Goal: Information Seeking & Learning: Learn about a topic

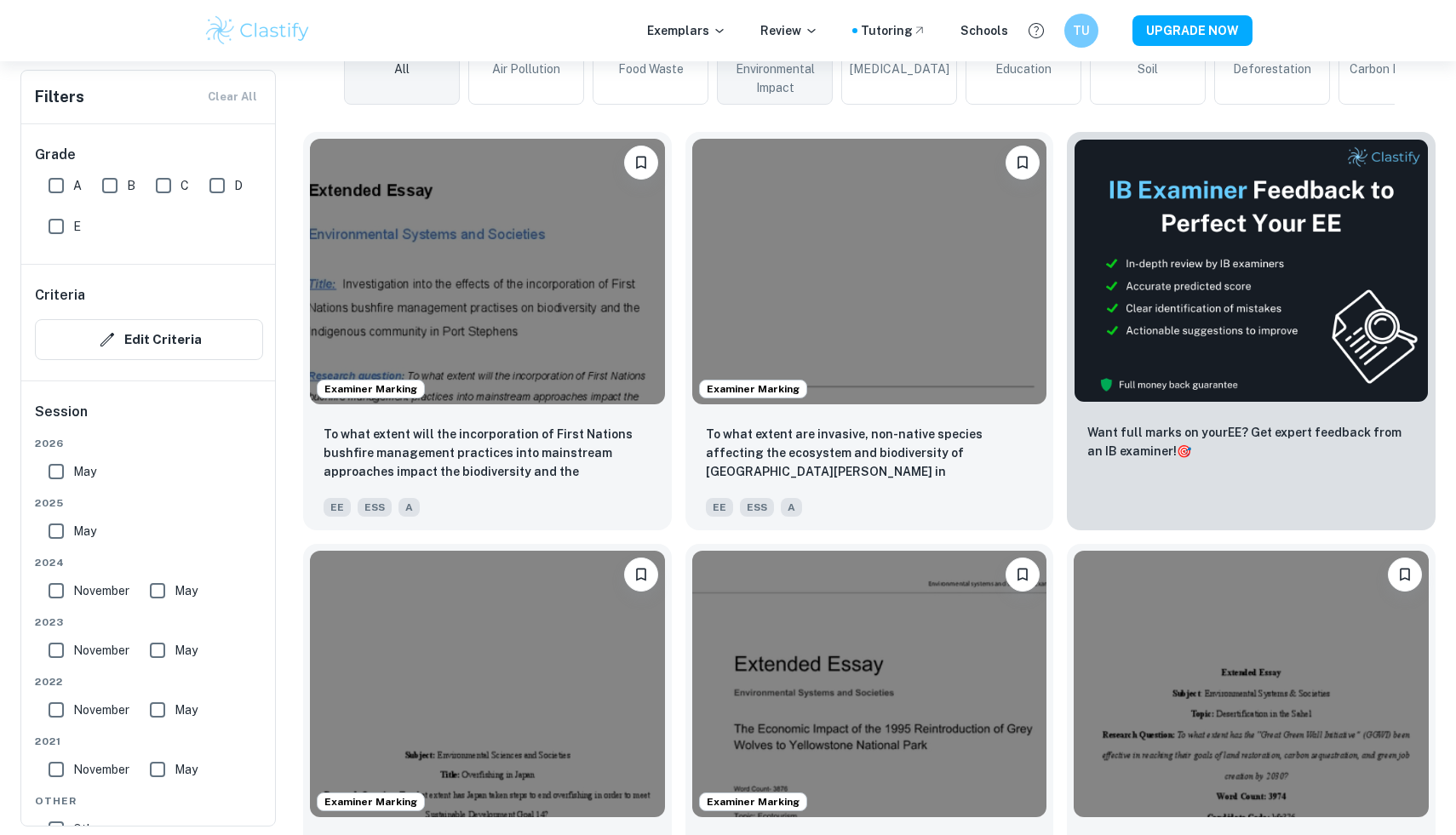
scroll to position [474, 0]
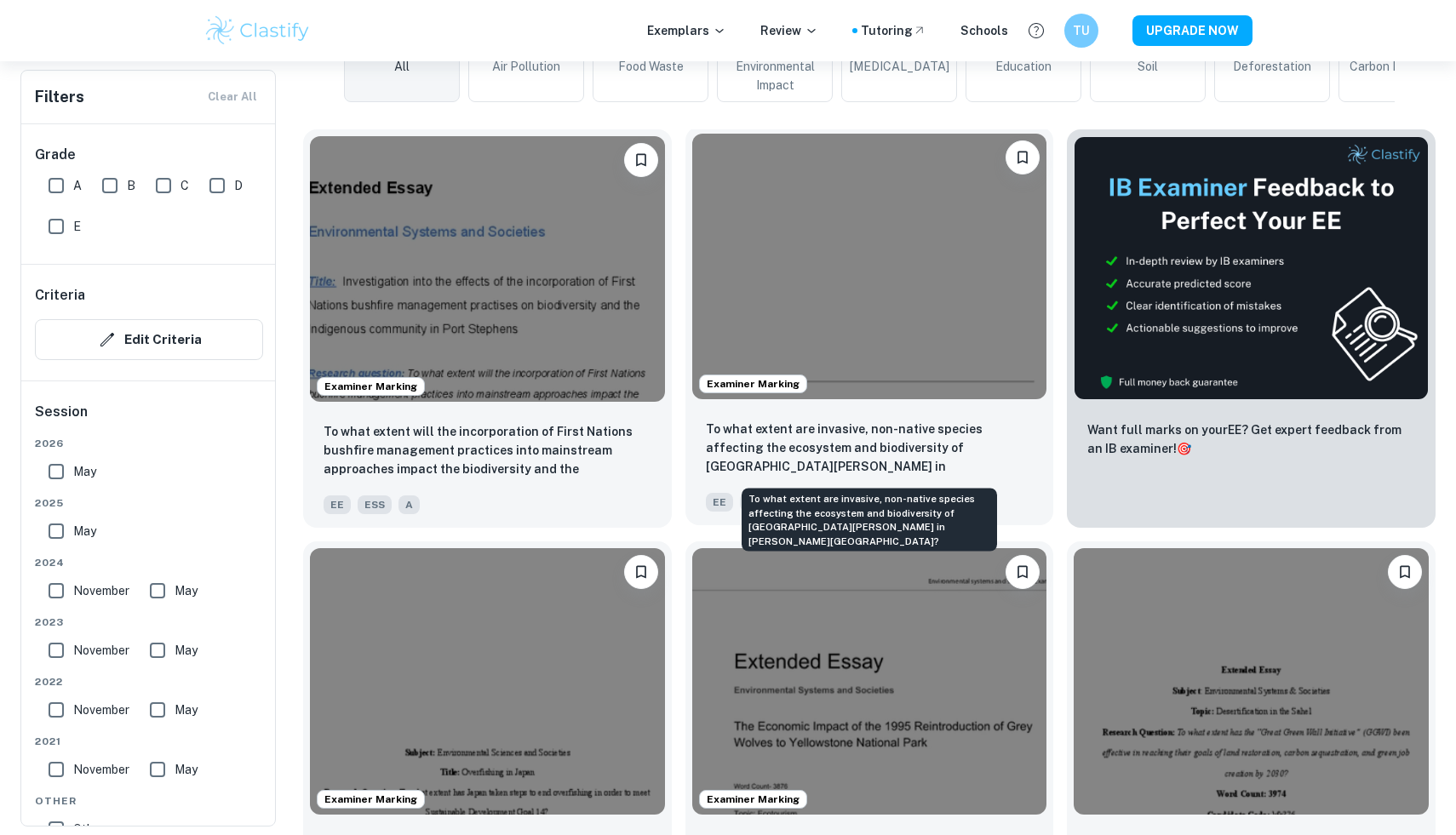
click at [864, 431] on p "To what extent are invasive, non-native species affecting the ecosystem and bio…" at bounding box center [869, 448] width 328 height 58
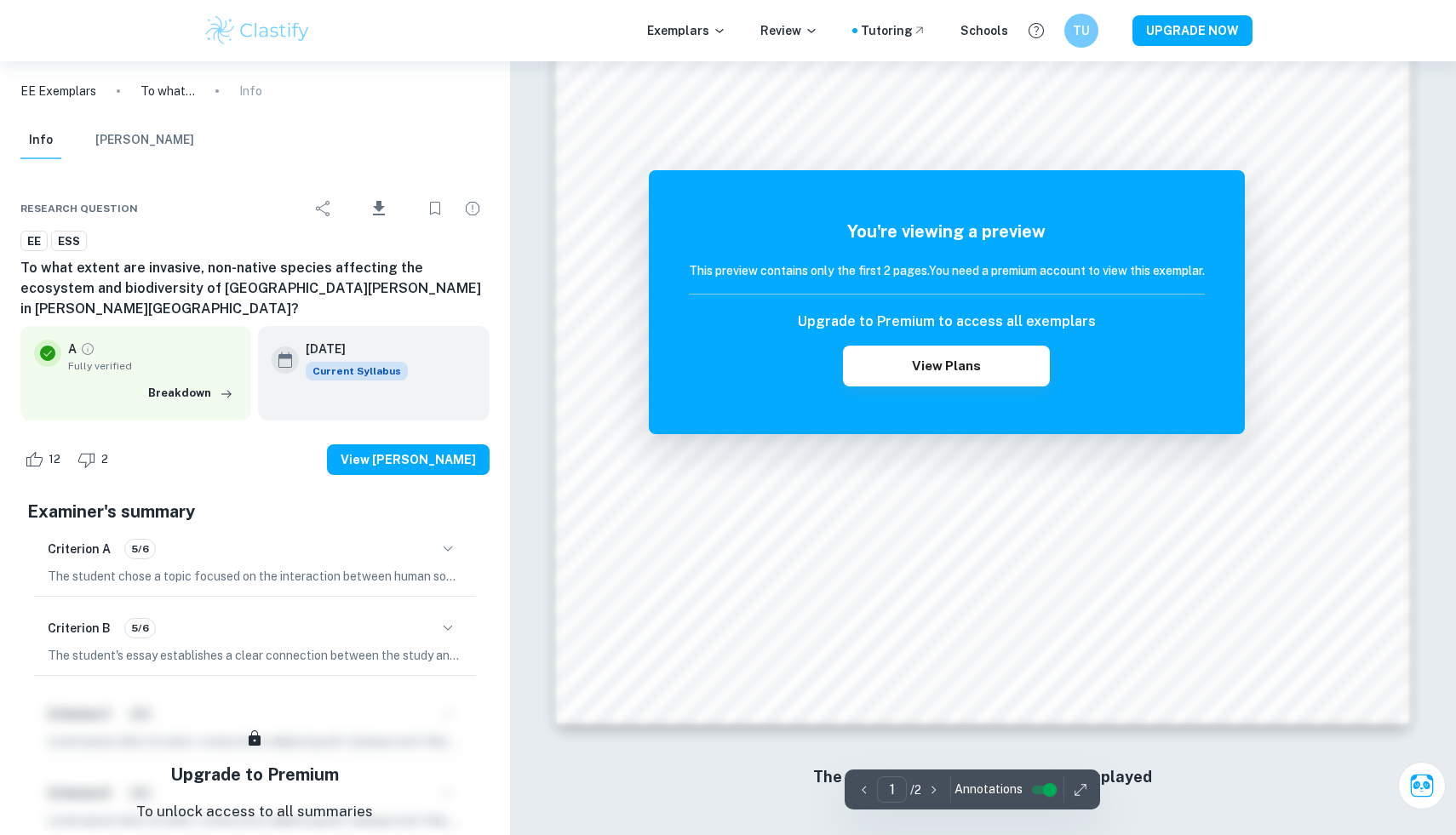
scroll to position [1773, 0]
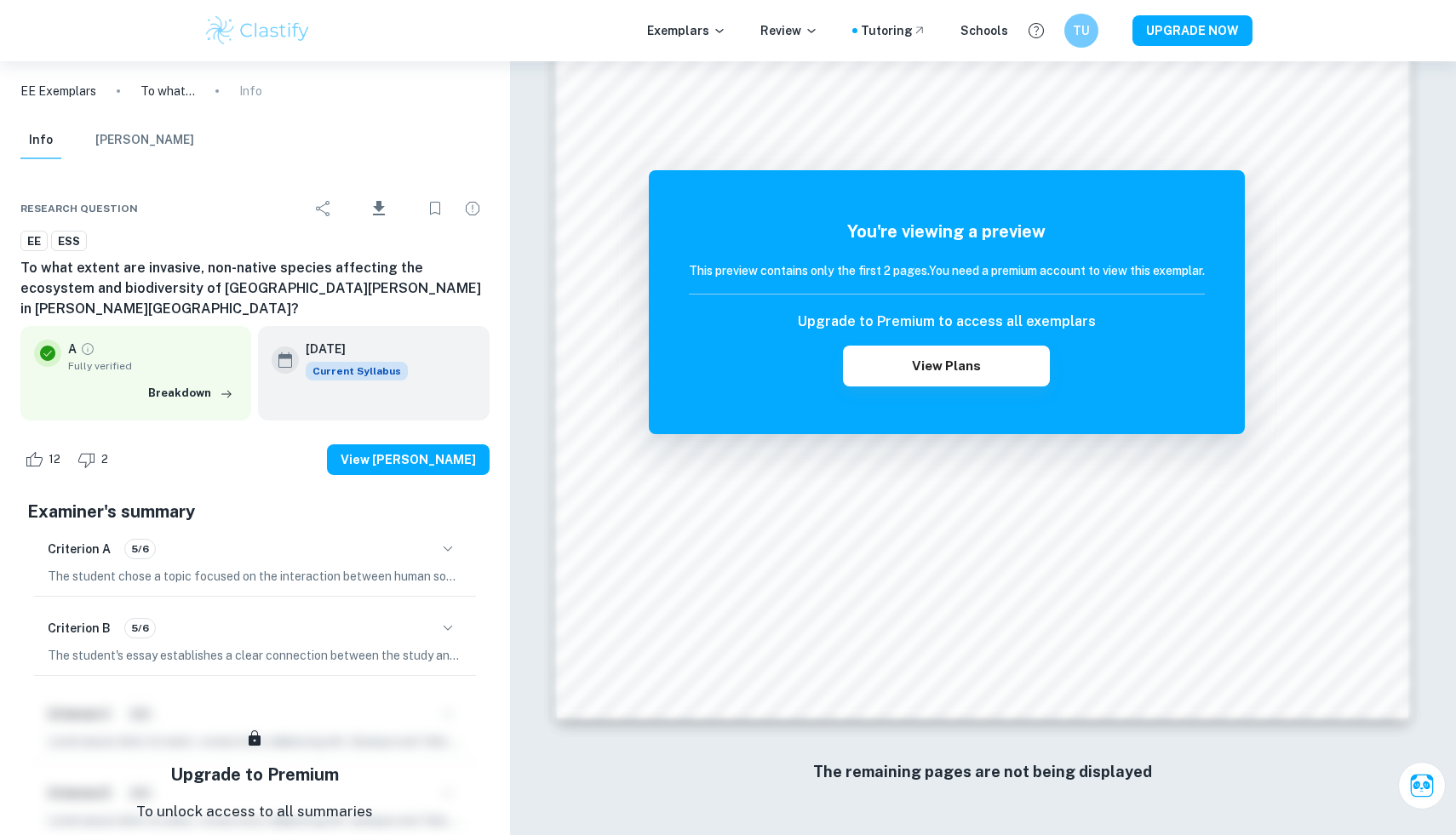
scroll to position [474, 0]
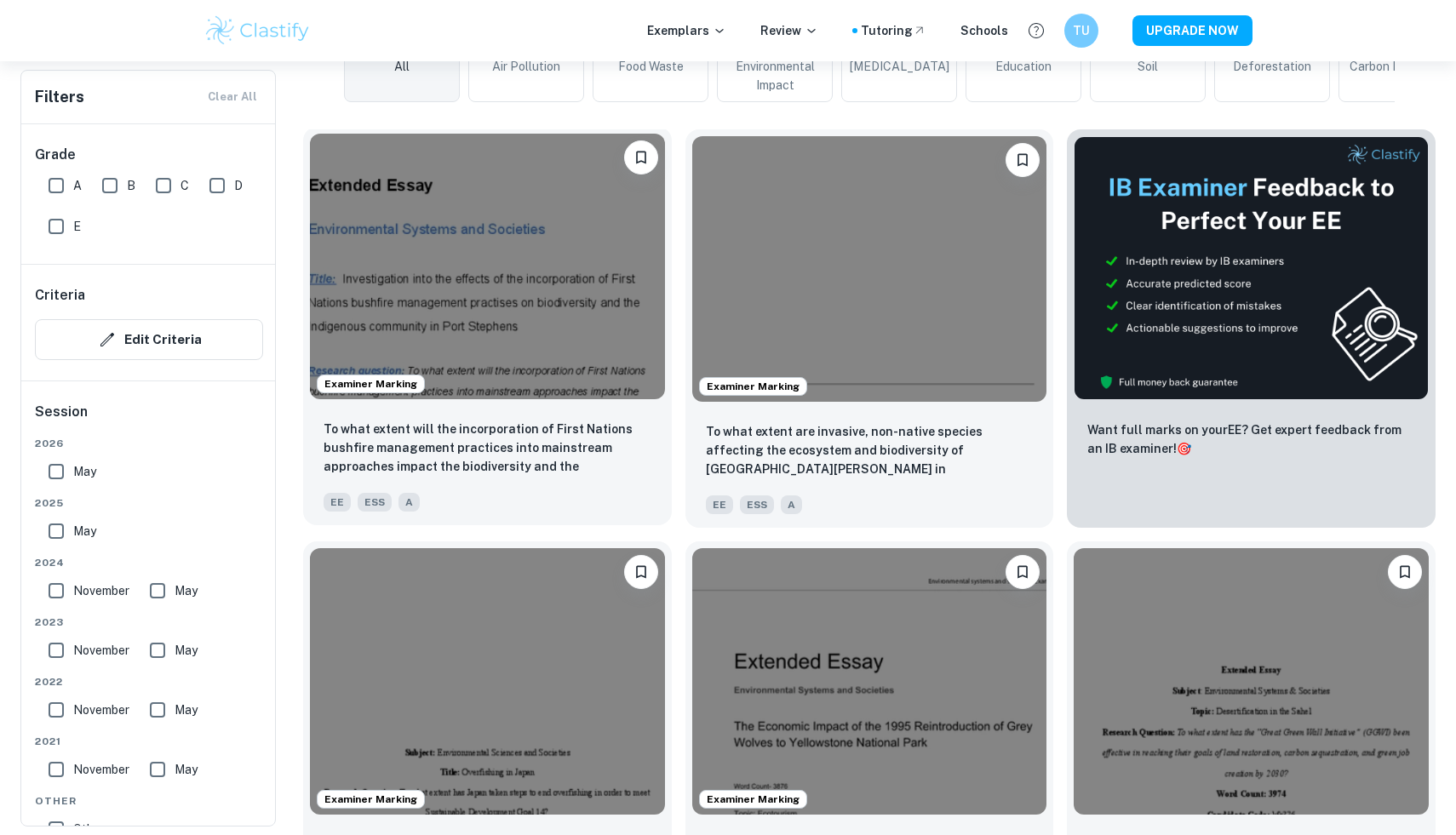
click at [553, 343] on img at bounding box center [488, 266] width 355 height 265
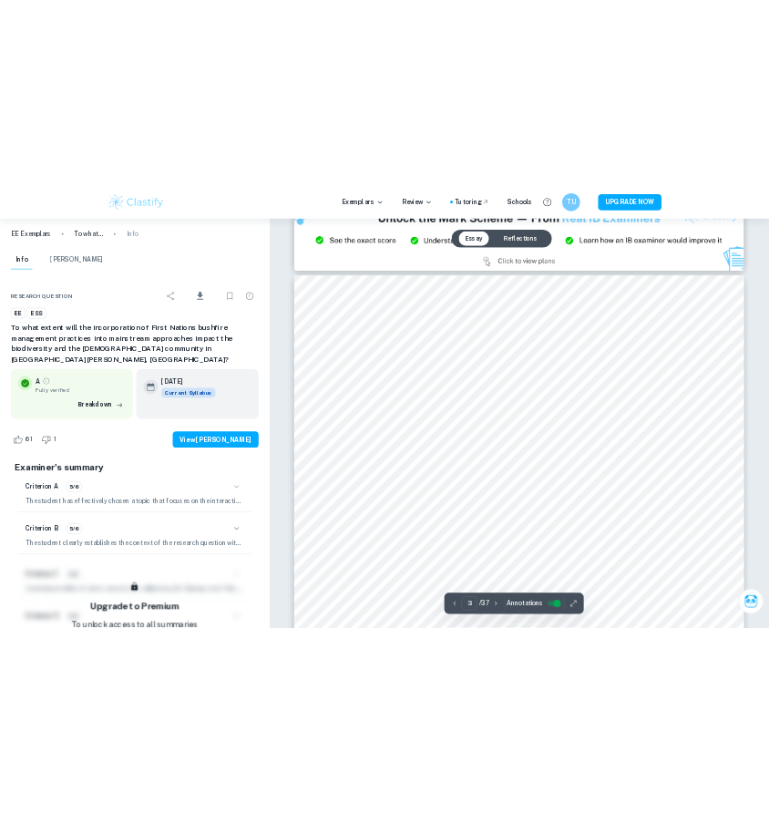
scroll to position [2899, 0]
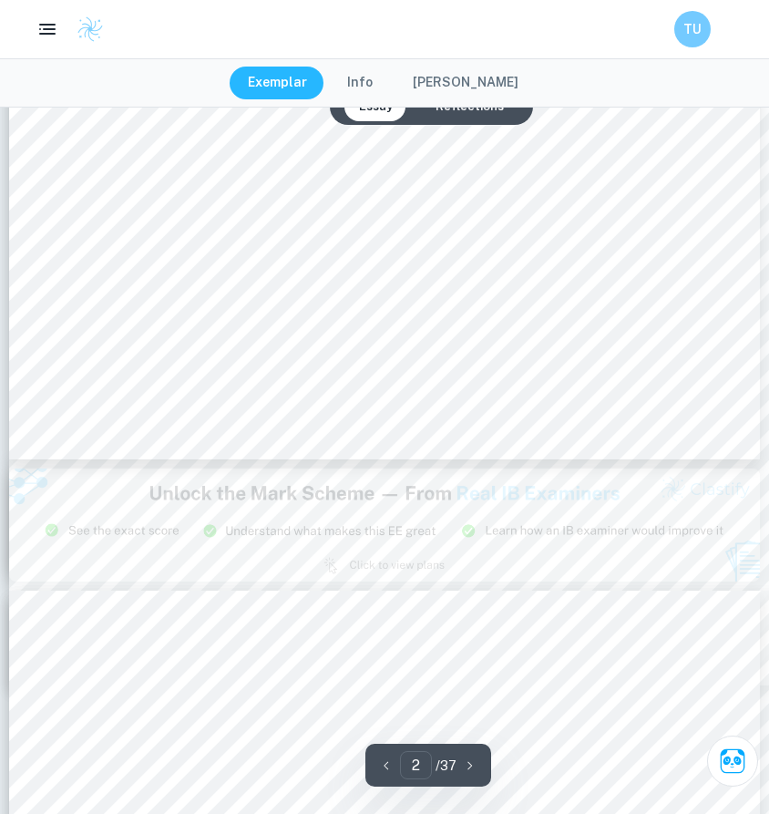
type input "3"
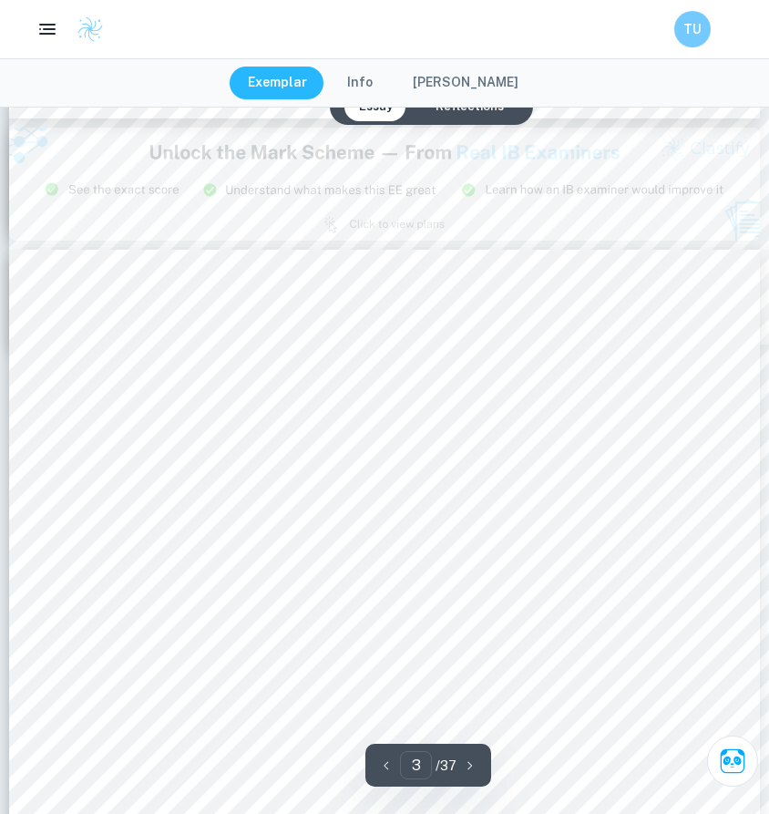
scroll to position [2298, 0]
